Goal: Check status: Check status

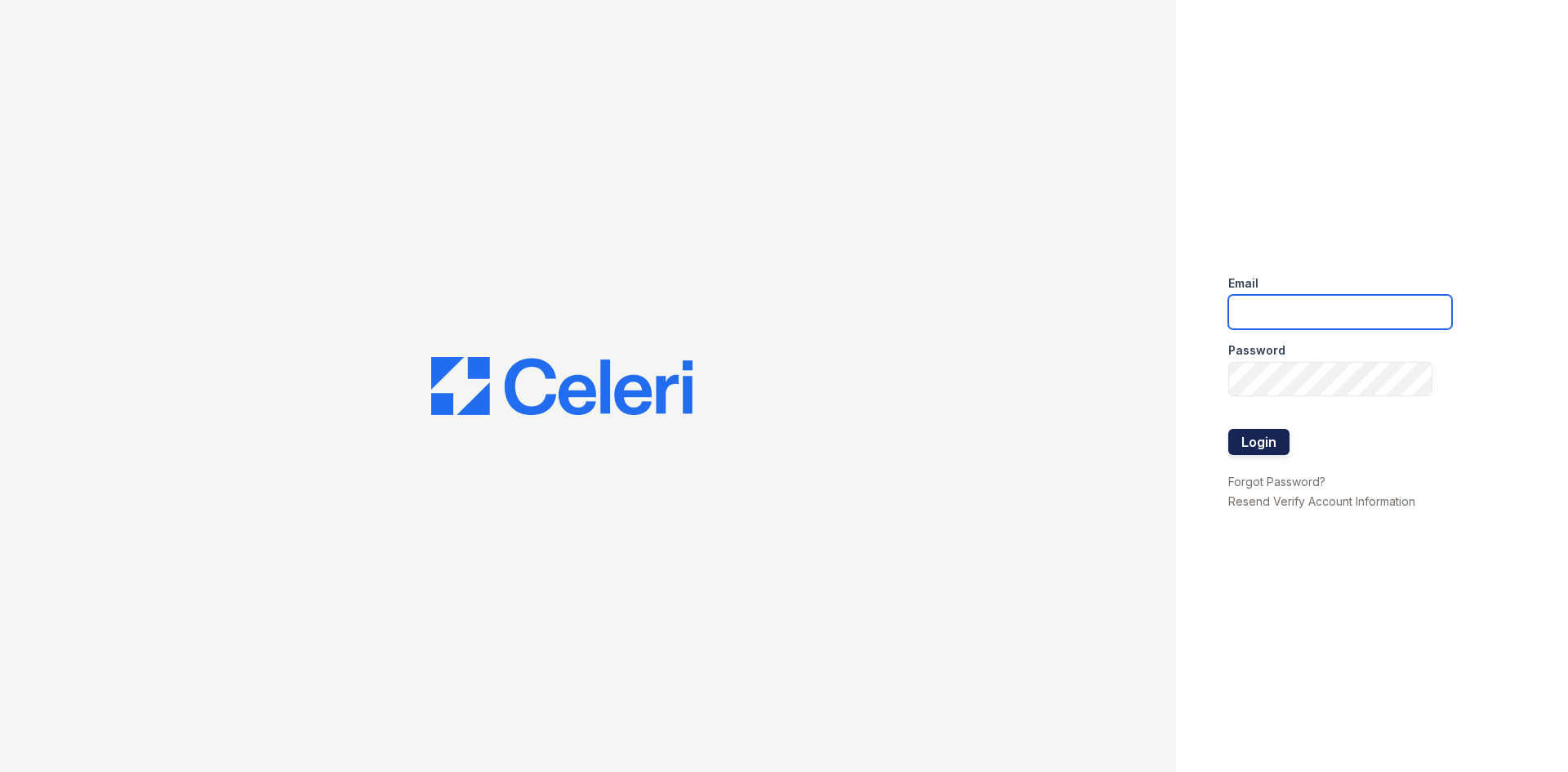
type input "arrivelex@trinity-pm.com"
click at [1229, 436] on button "Login" at bounding box center [1258, 441] width 61 height 26
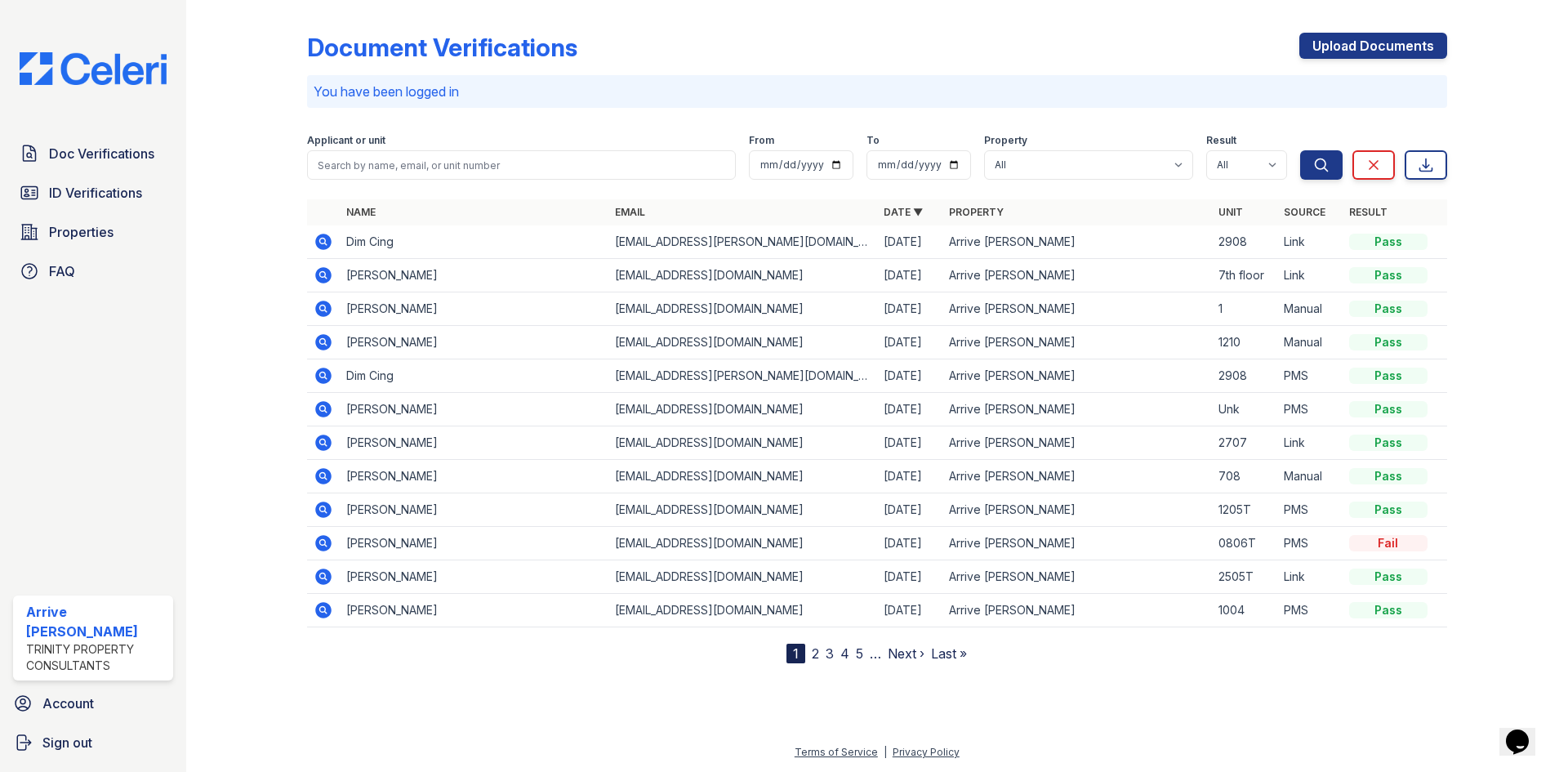
click at [315, 242] on icon at bounding box center [324, 242] width 20 height 20
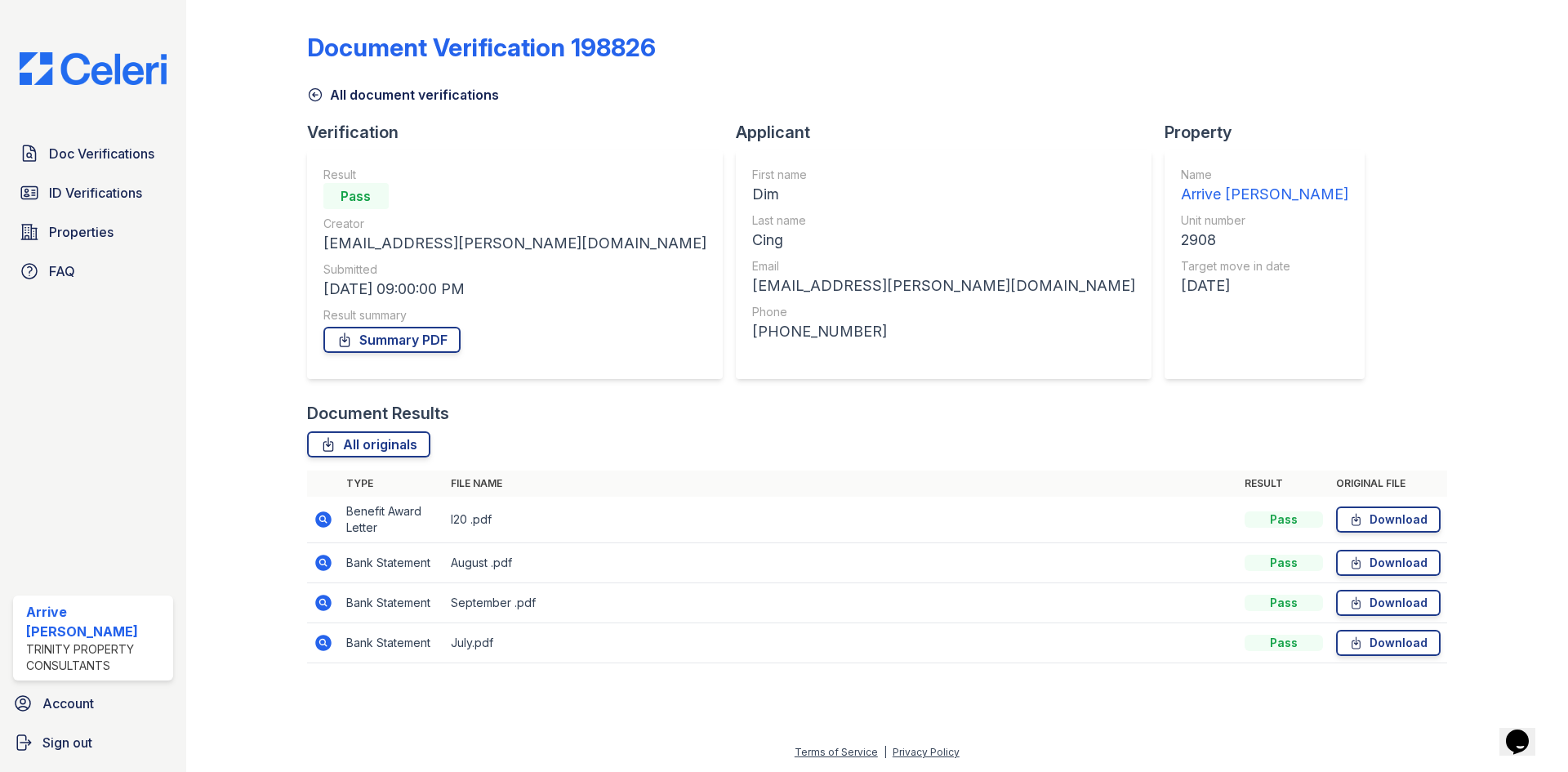
click at [329, 522] on icon at bounding box center [323, 519] width 16 height 16
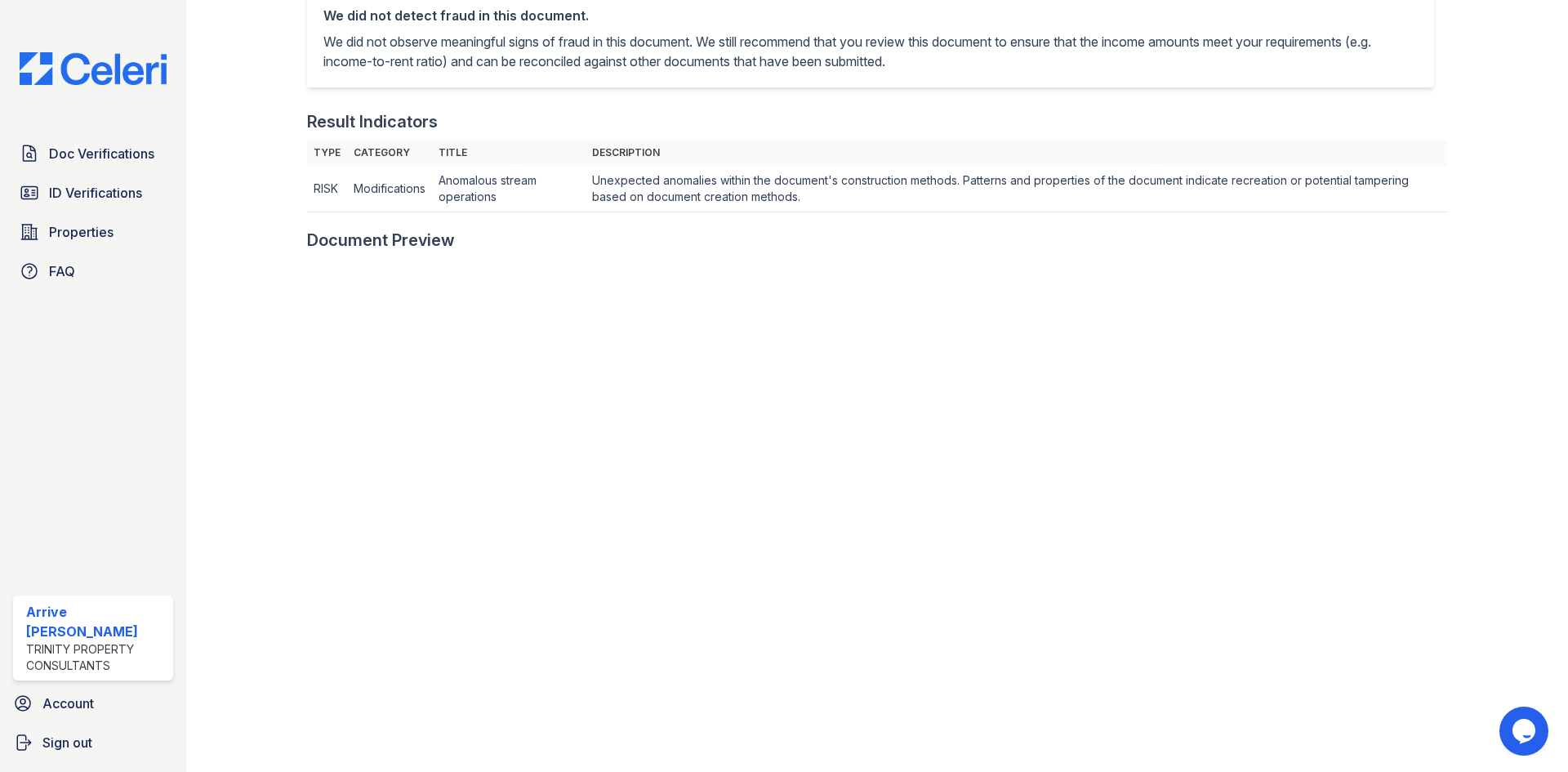
scroll to position [408, 0]
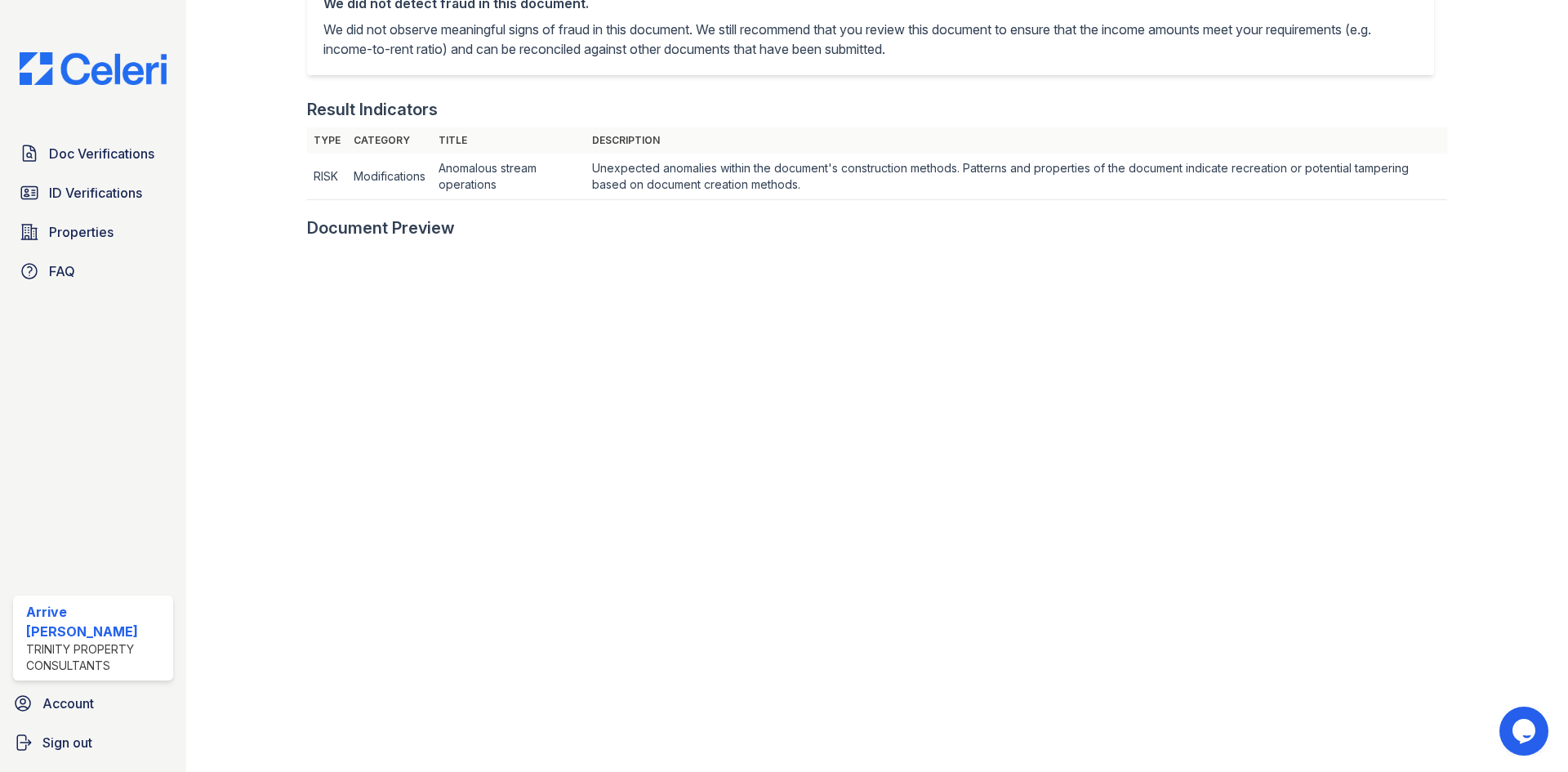
drag, startPoint x: 122, startPoint y: 153, endPoint x: 315, endPoint y: 154, distance: 193.0
click at [122, 153] on span "Doc Verifications" at bounding box center [101, 154] width 106 height 20
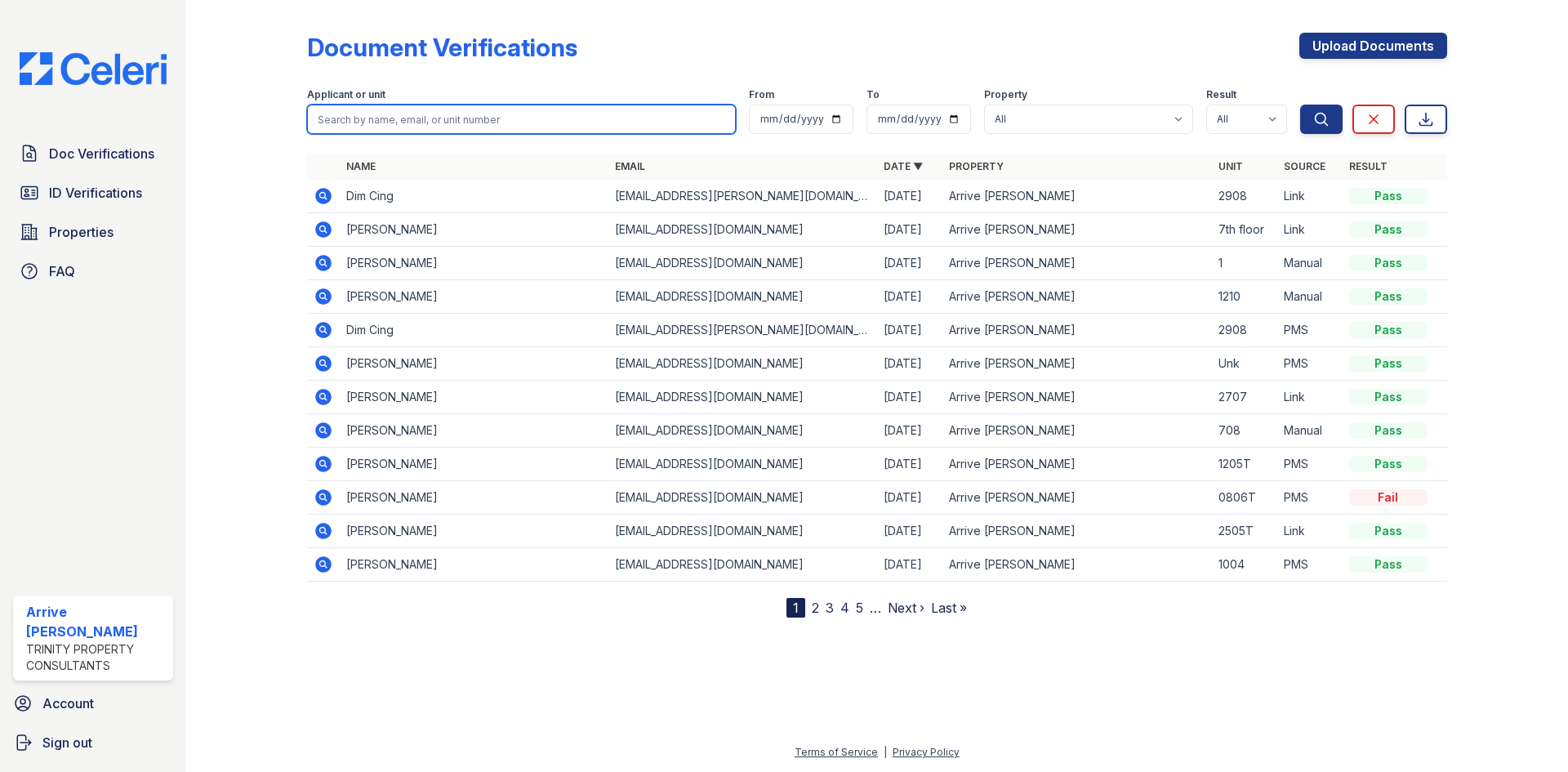
click at [594, 132] on input "search" at bounding box center [521, 119] width 428 height 29
type input "ling"
click at [1300, 105] on button "Search" at bounding box center [1321, 119] width 43 height 29
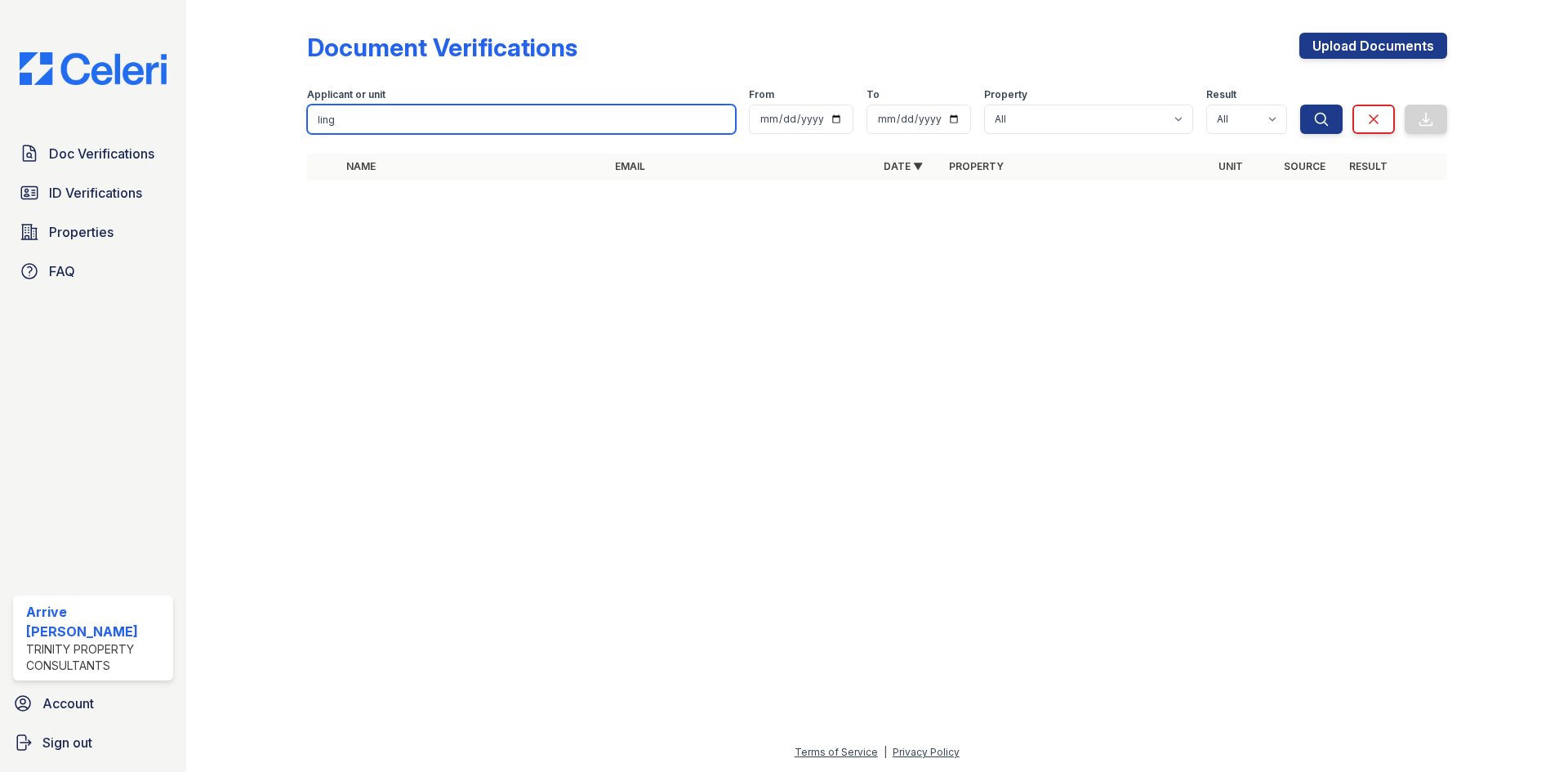
click at [561, 120] on input "ling" at bounding box center [521, 119] width 428 height 29
type input "l"
type input "[PERSON_NAME]"
click at [1300, 105] on button "Search" at bounding box center [1321, 119] width 43 height 29
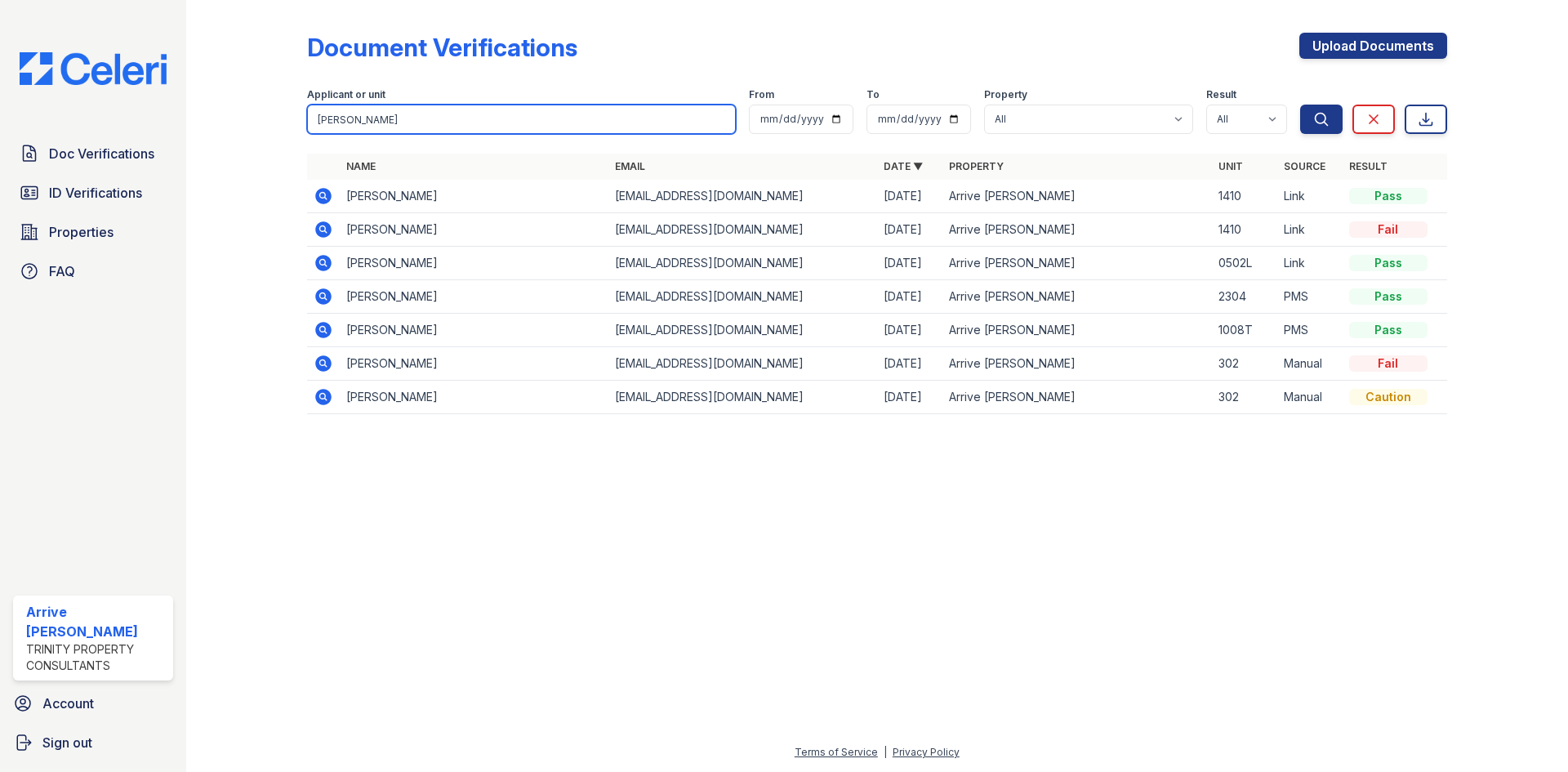
click at [506, 109] on input "[PERSON_NAME]" at bounding box center [521, 119] width 428 height 29
type input "d"
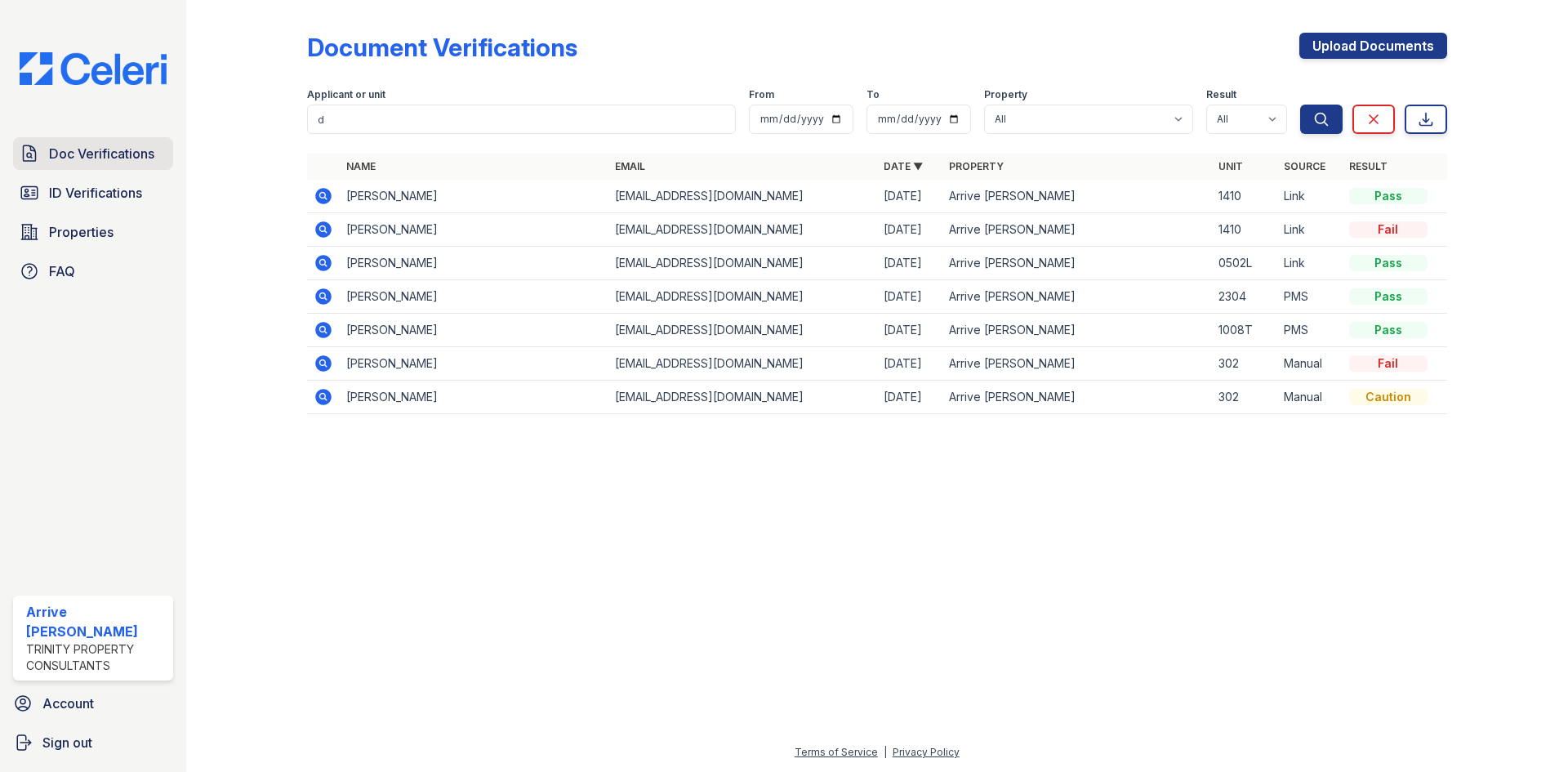
click at [145, 156] on span "Doc Verifications" at bounding box center [101, 154] width 106 height 20
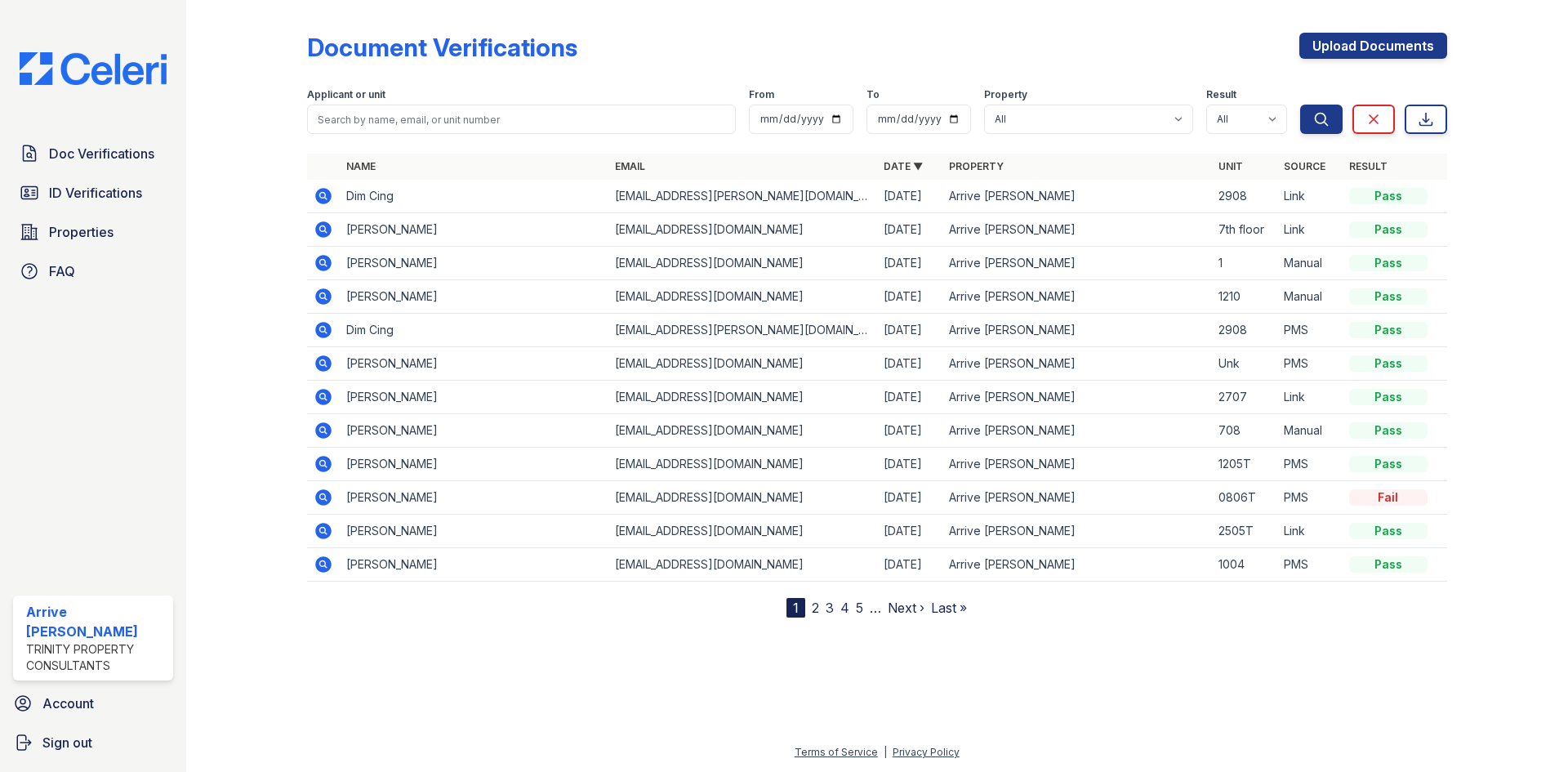
click at [820, 609] on nav "1 2 3 4 5 … Next › Last »" at bounding box center [877, 608] width 181 height 20
click at [826, 609] on link "3" at bounding box center [829, 608] width 8 height 16
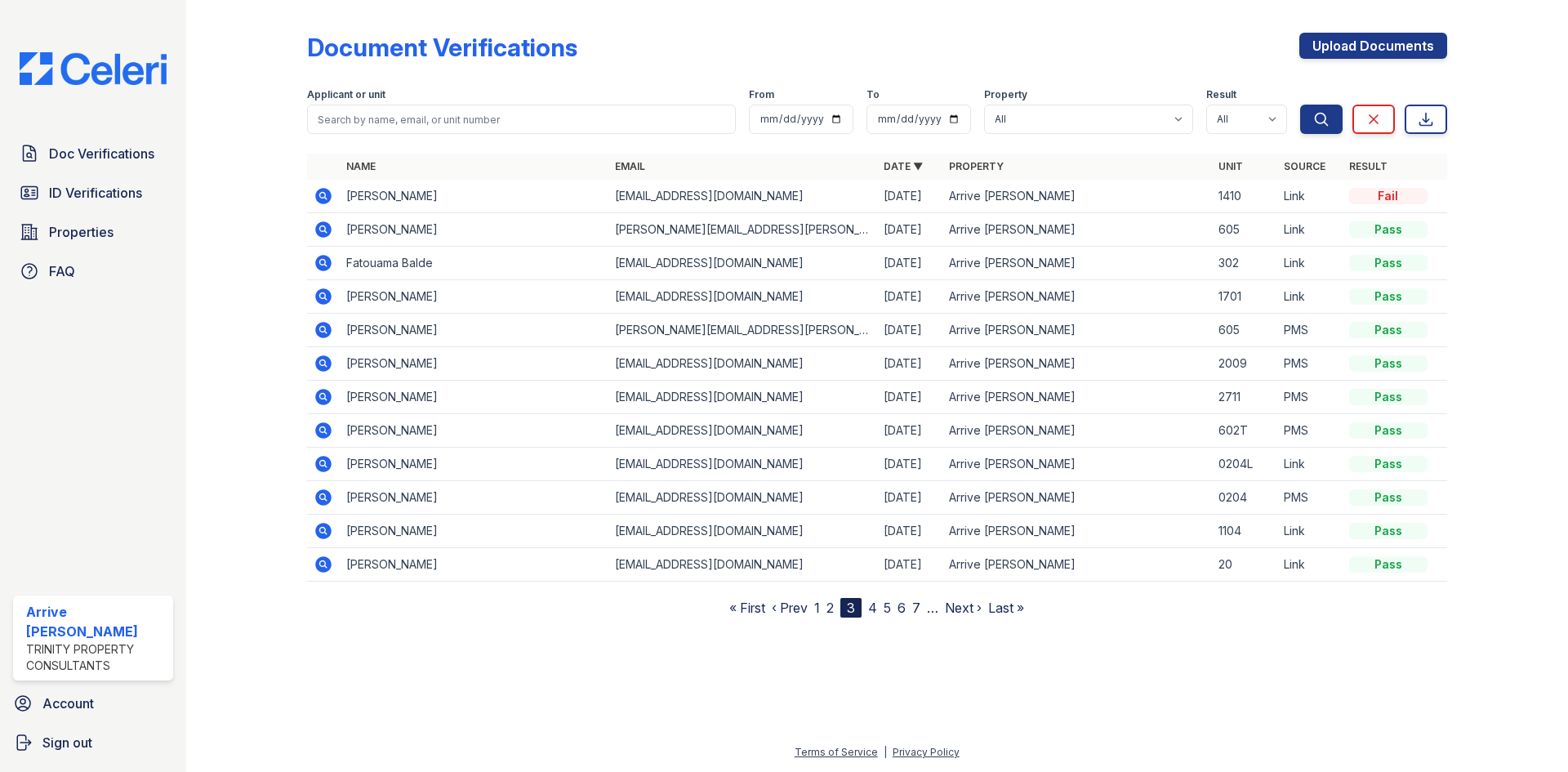
click at [840, 613] on nav "« First ‹ Prev 1 2 3 4 5 6 7 … Next › Last »" at bounding box center [876, 608] width 294 height 20
click at [872, 609] on link "4" at bounding box center [873, 608] width 9 height 16
click at [882, 615] on link "5" at bounding box center [880, 608] width 7 height 16
click at [324, 364] on icon at bounding box center [322, 362] width 4 height 4
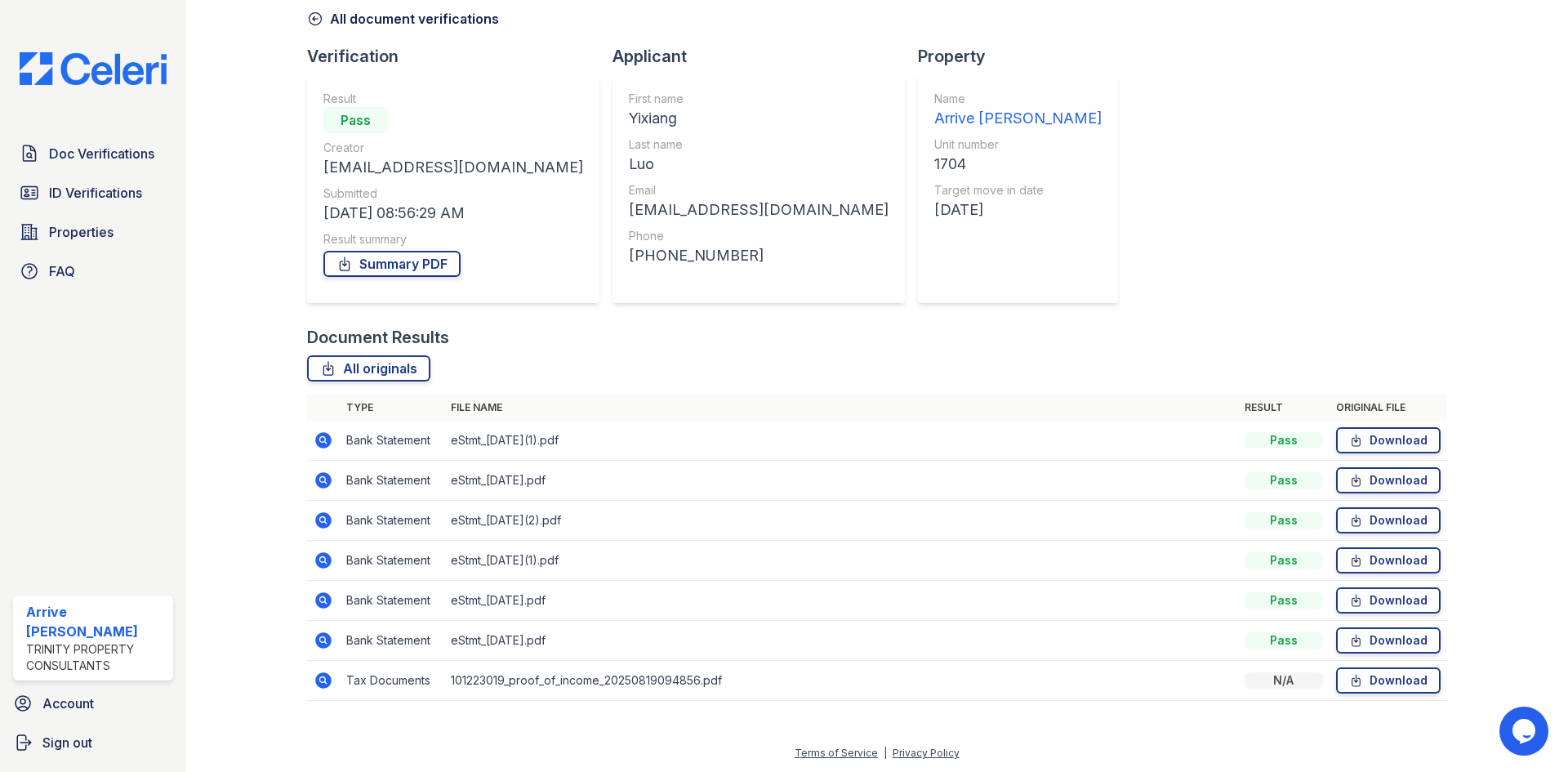
scroll to position [77, 0]
click at [325, 678] on icon at bounding box center [324, 680] width 20 height 20
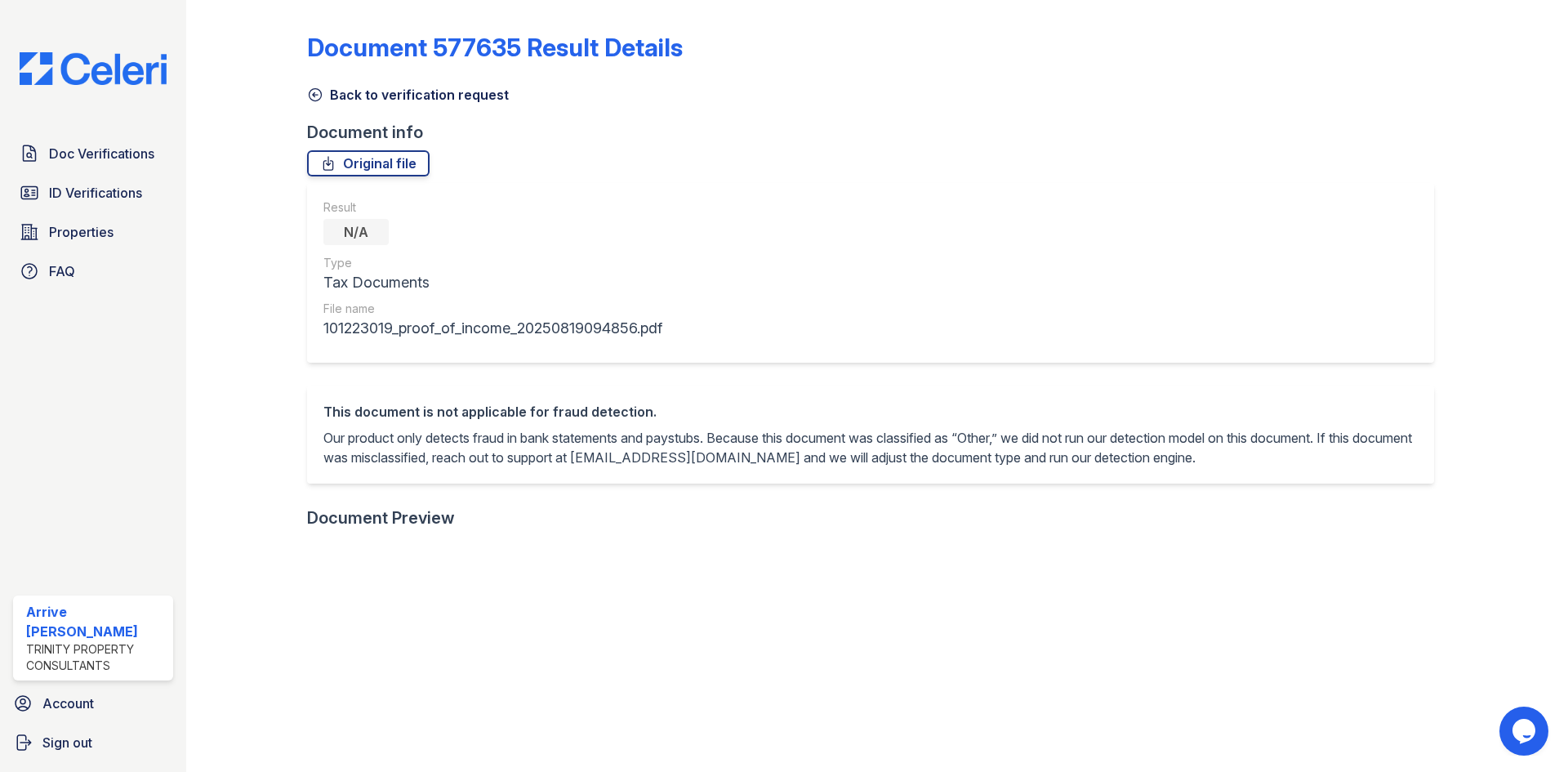
click at [323, 95] on link "Back to verification request" at bounding box center [407, 95] width 201 height 20
